Goal: Transaction & Acquisition: Purchase product/service

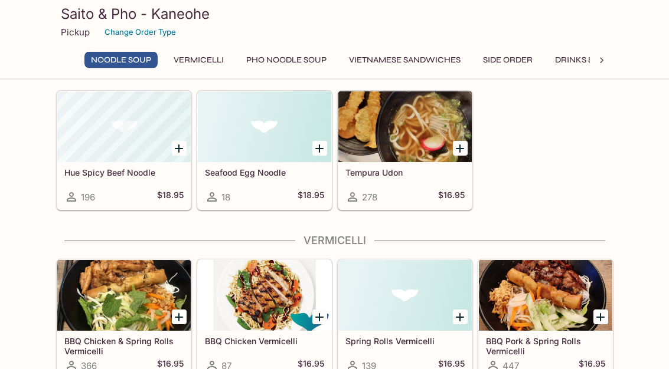
scroll to position [120, 0]
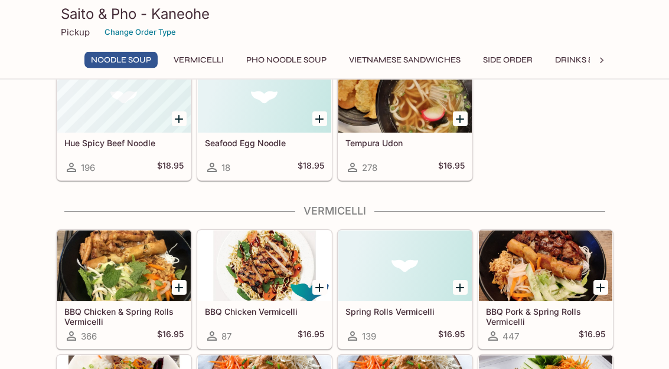
click at [286, 64] on button "Pho Noodle Soup" at bounding box center [286, 60] width 93 height 17
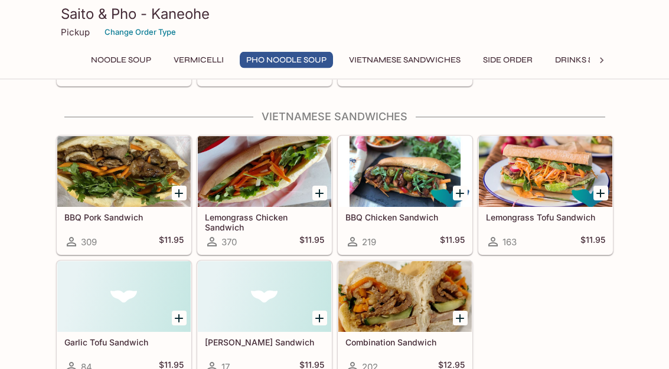
scroll to position [1179, 0]
click at [259, 294] on div at bounding box center [264, 296] width 133 height 71
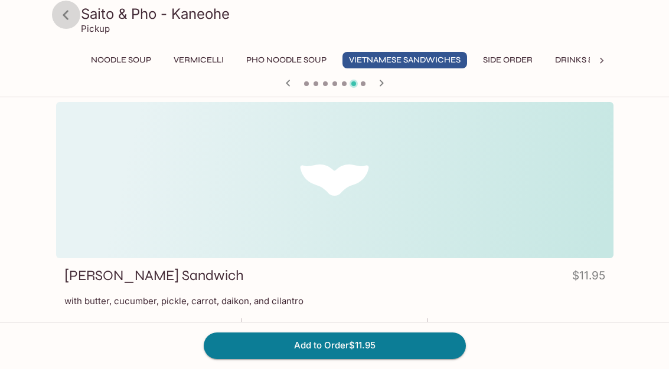
click at [61, 17] on icon at bounding box center [65, 15] width 21 height 21
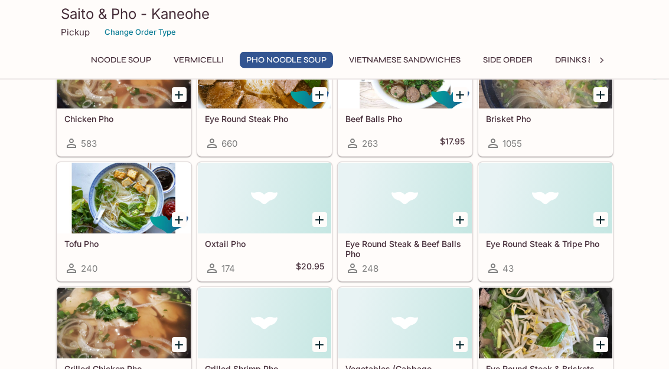
scroll to position [734, 0]
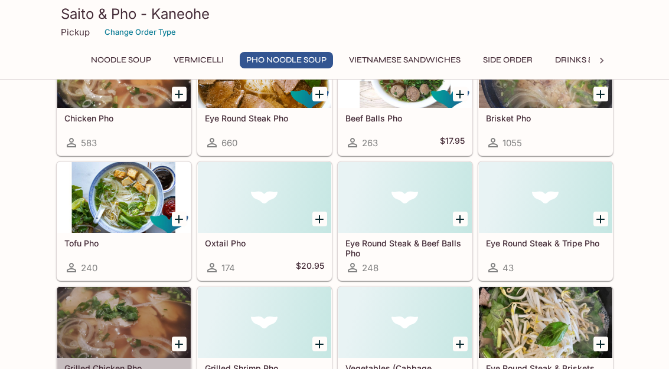
click at [130, 324] on div at bounding box center [123, 322] width 133 height 71
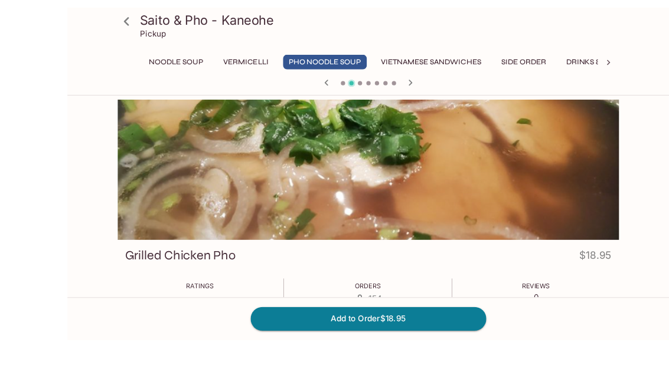
scroll to position [40, 0]
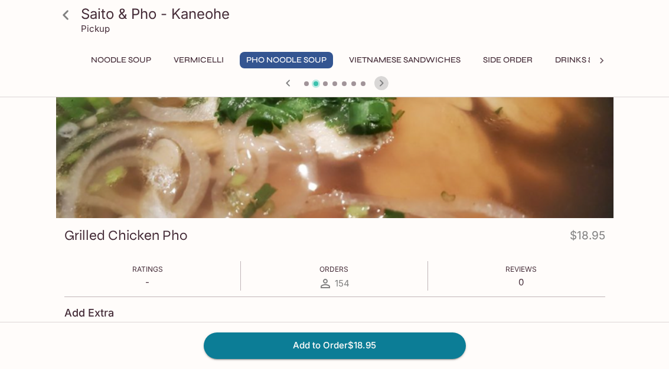
click at [377, 78] on icon "button" at bounding box center [381, 83] width 14 height 14
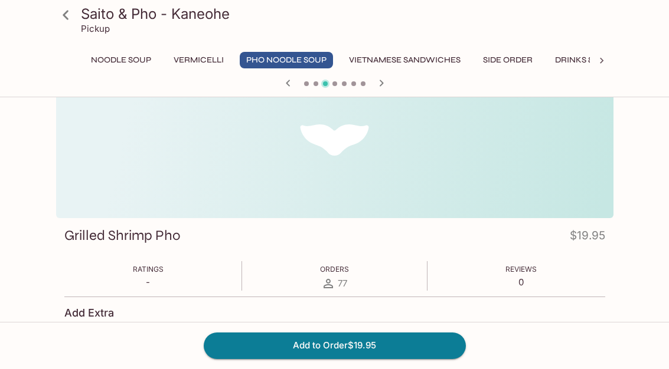
click at [287, 87] on icon "button" at bounding box center [288, 83] width 14 height 14
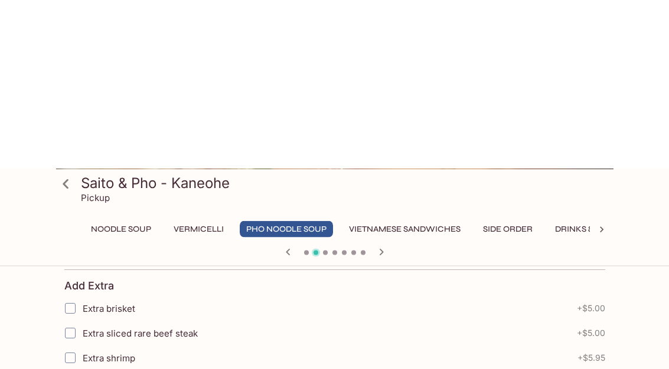
scroll to position [0, 0]
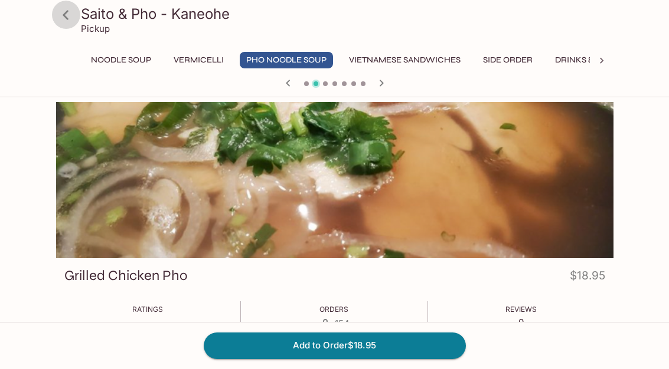
click at [61, 14] on icon at bounding box center [65, 15] width 21 height 21
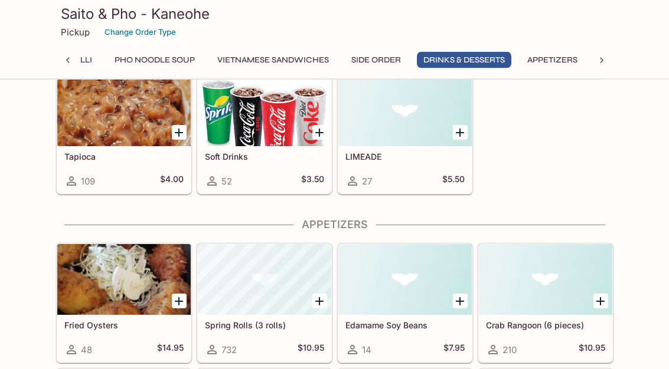
scroll to position [1798, 0]
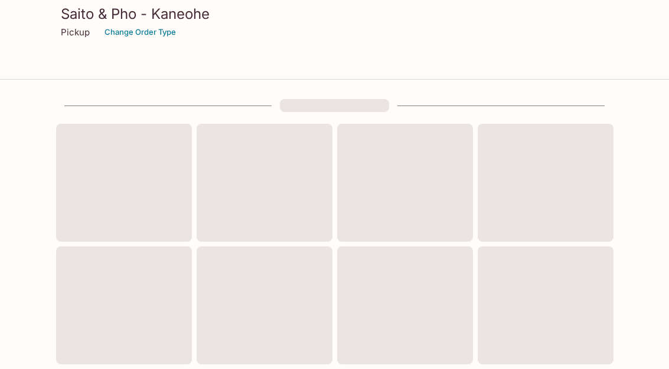
scroll to position [487, 0]
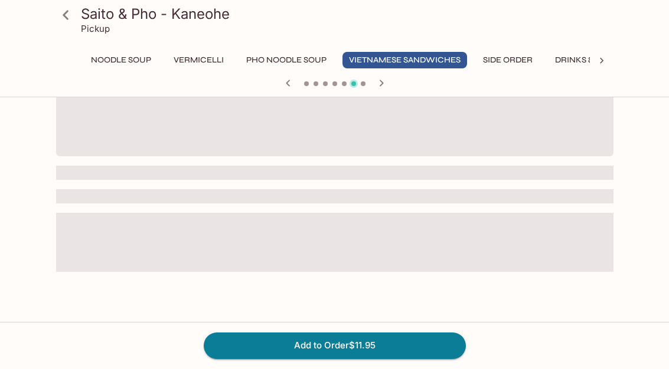
scroll to position [41, 0]
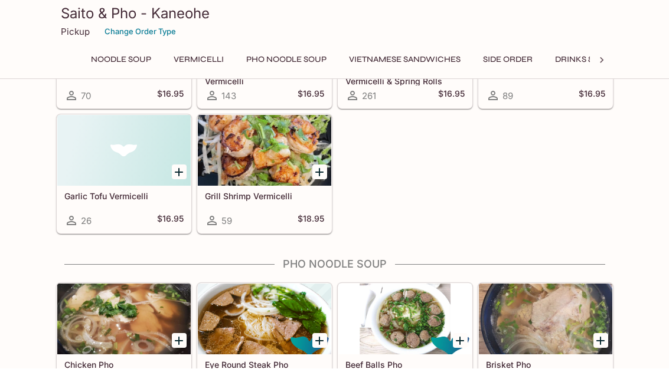
scroll to position [487, 0]
